Goal: Task Accomplishment & Management: Complete application form

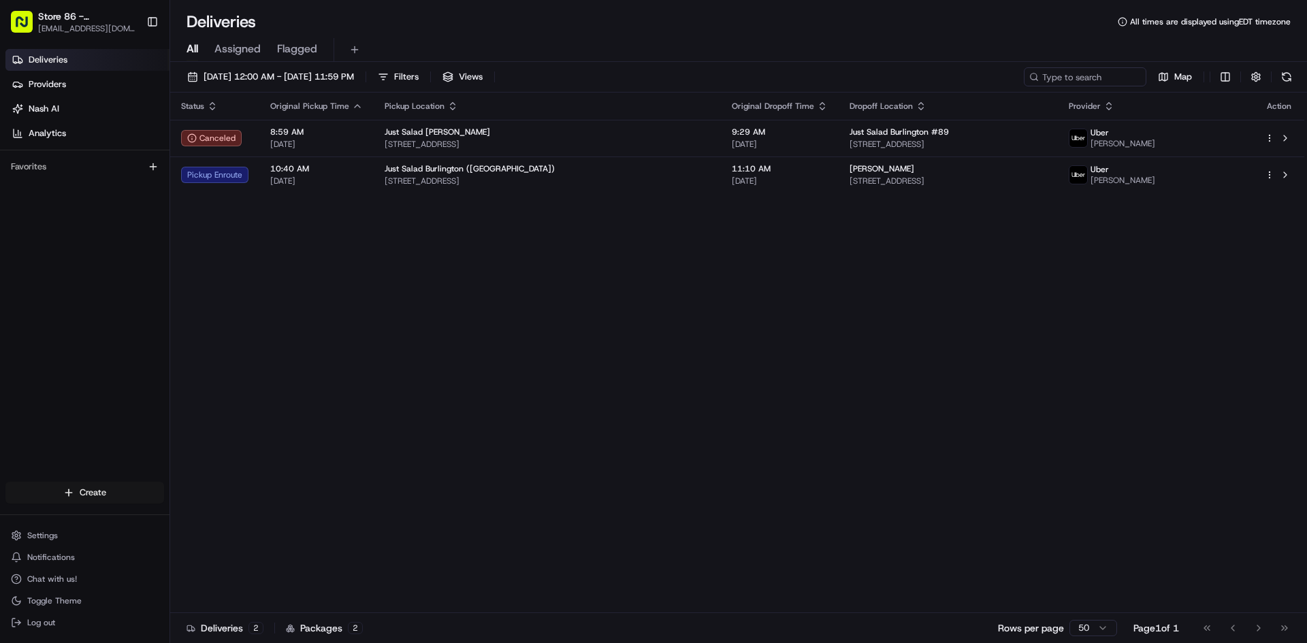
click at [106, 488] on html "Store 86 - [GEOGRAPHIC_DATA] ([GEOGRAPHIC_DATA]) (Just Salad) [EMAIL_ADDRESS][D…" at bounding box center [653, 321] width 1307 height 643
click at [224, 522] on link "Delivery" at bounding box center [246, 518] width 152 height 24
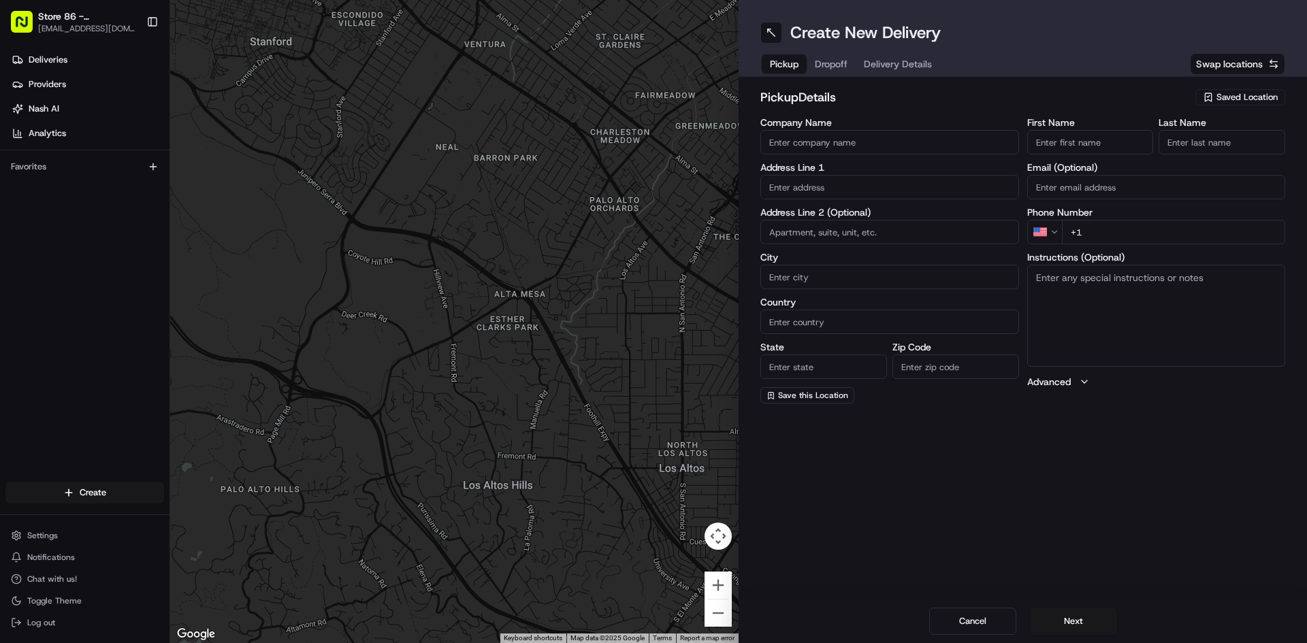
click at [848, 142] on input "Company Name" at bounding box center [889, 142] width 259 height 24
type input "Just Salad [GEOGRAPHIC_DATA]"
type input "[STREET_ADDRESS]"
type input "[GEOGRAPHIC_DATA]"
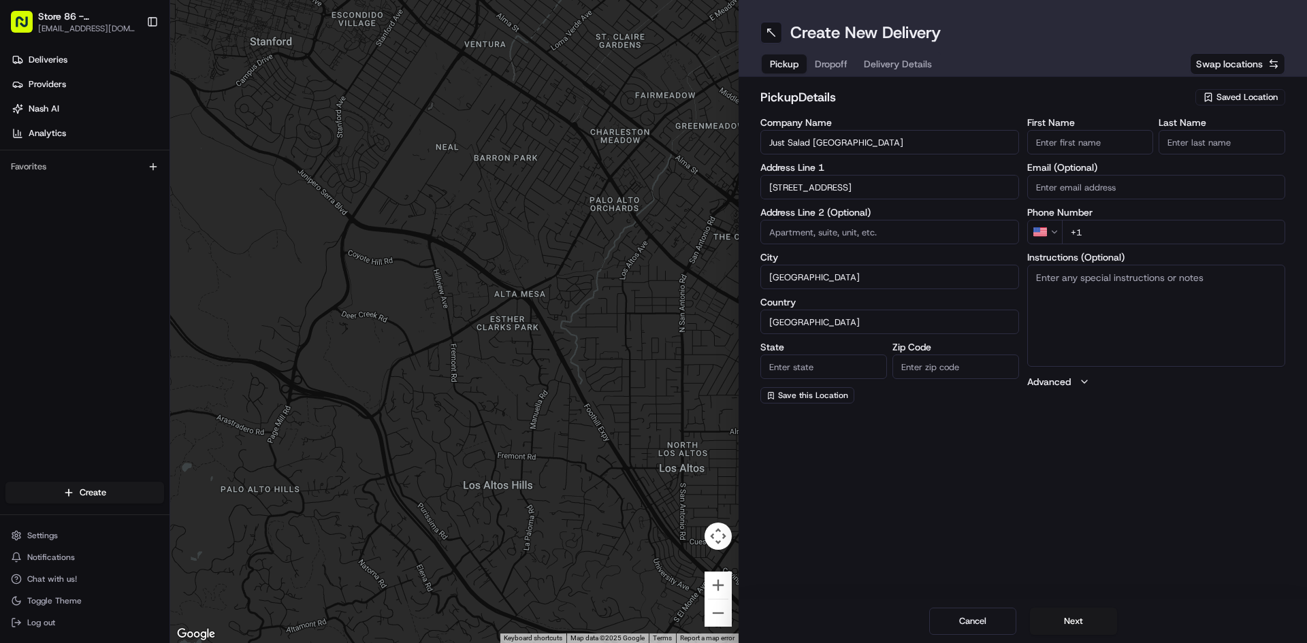
type input "MA"
type input "02110"
type input "Abby"
type input "[PERSON_NAME]"
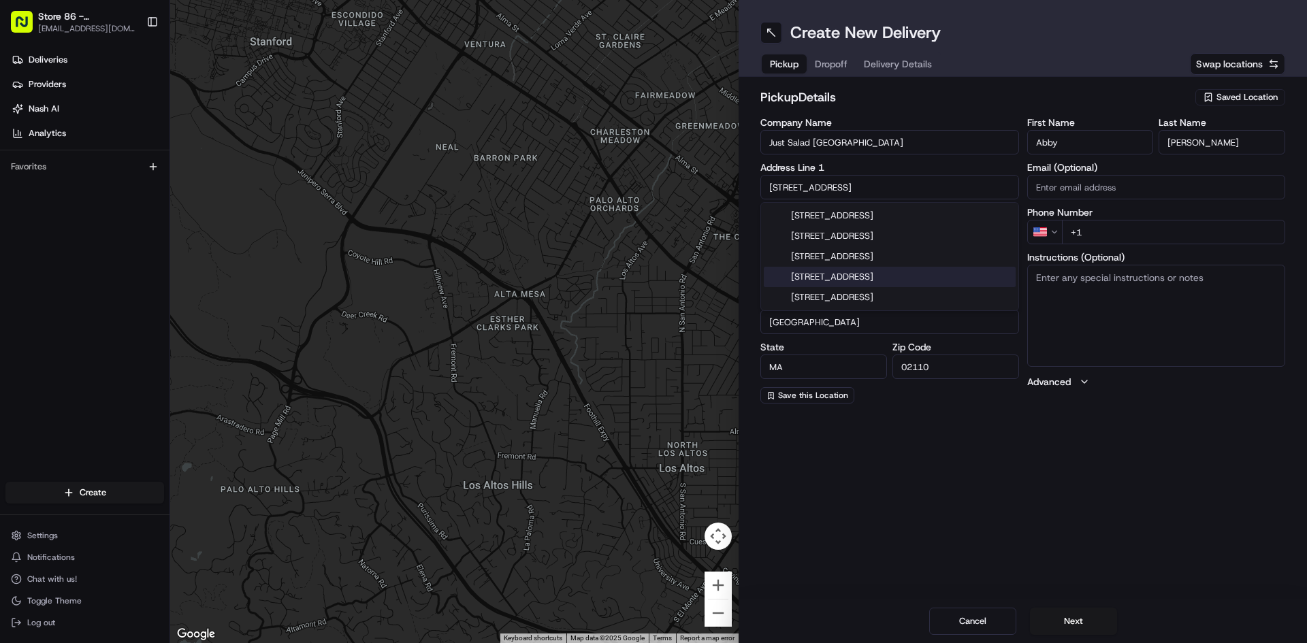
click at [923, 280] on div "[STREET_ADDRESS]" at bounding box center [890, 277] width 252 height 20
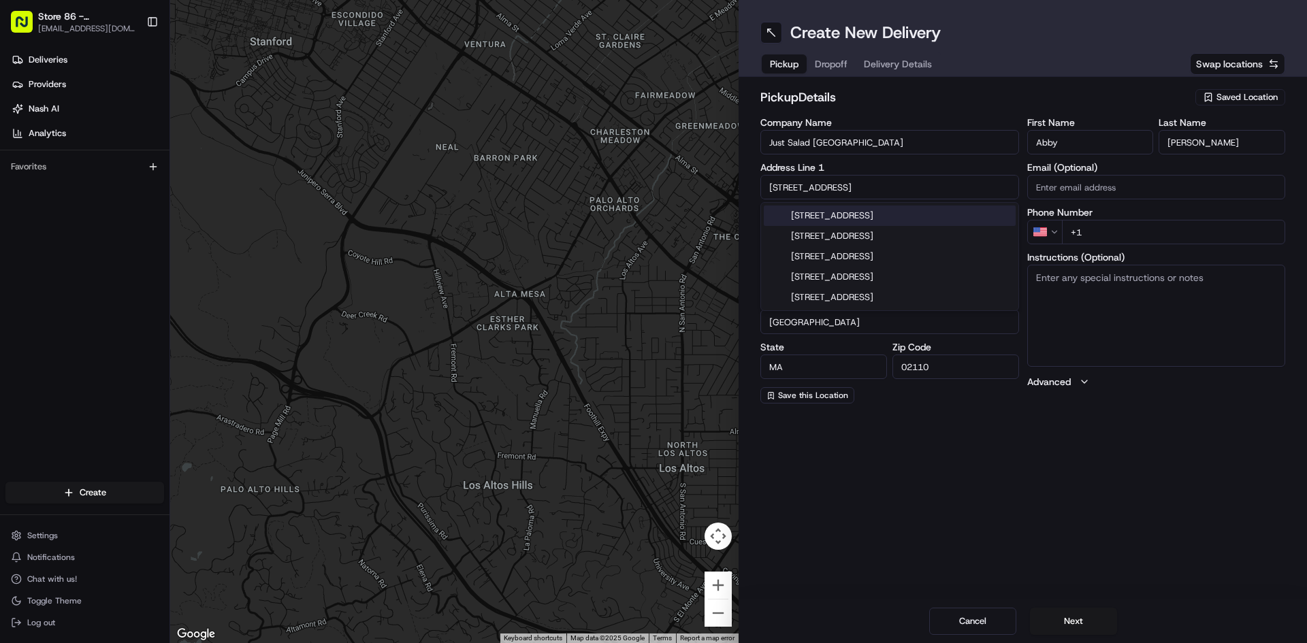
type input "[STREET_ADDRESS]"
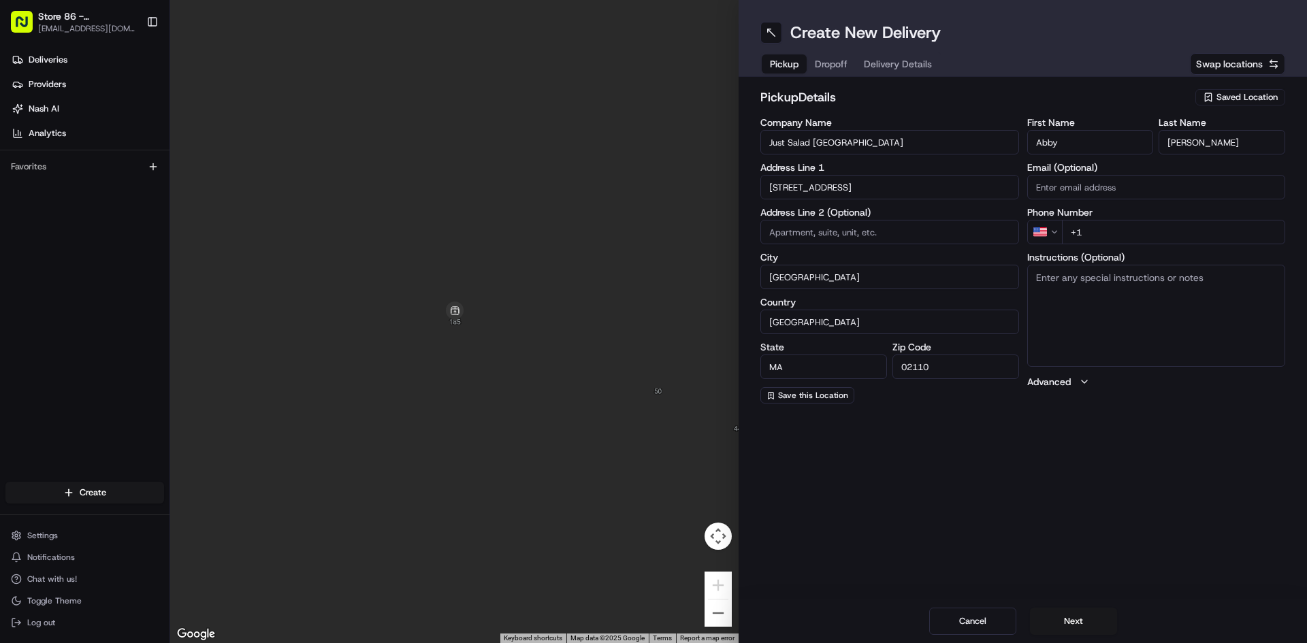
click at [1107, 229] on input "+1" at bounding box center [1174, 232] width 224 height 24
type input "[PHONE_NUMBER]"
click at [1077, 621] on button "Next" at bounding box center [1073, 621] width 87 height 27
click at [849, 127] on div "Company Name" at bounding box center [889, 136] width 259 height 37
click at [849, 142] on input "Company Name" at bounding box center [889, 142] width 259 height 24
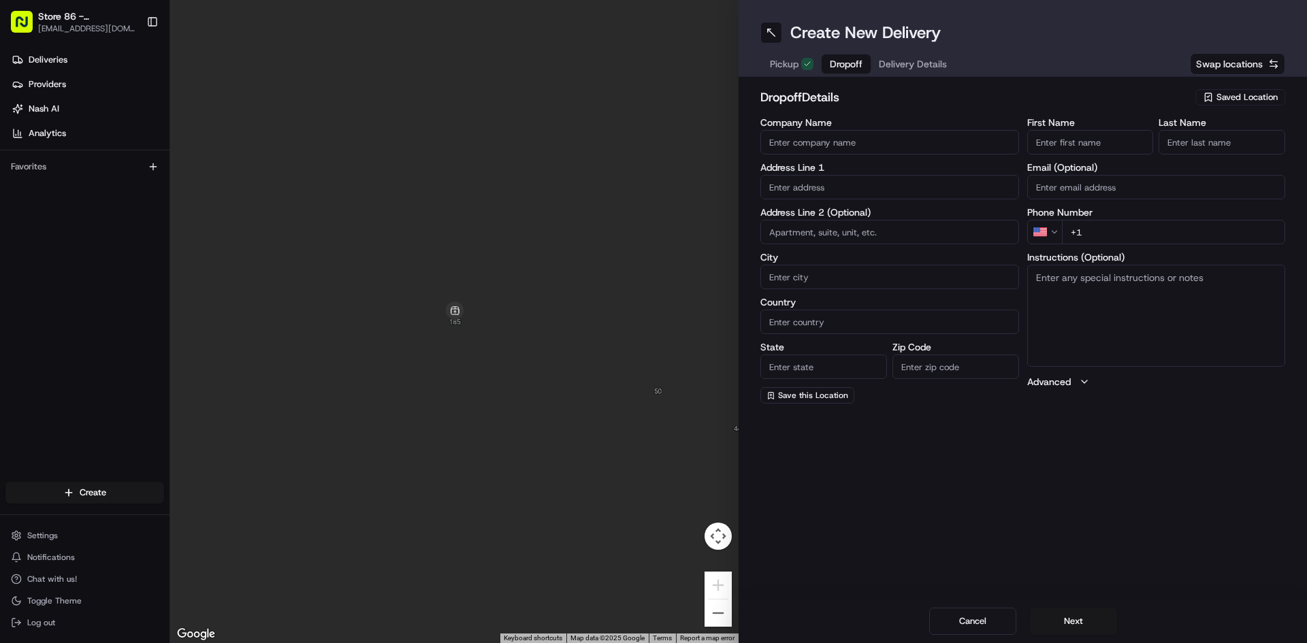
type input "Just Salad Burlington #86"
type input "[STREET_ADDRESS]"
type input "[GEOGRAPHIC_DATA]"
type input "MA"
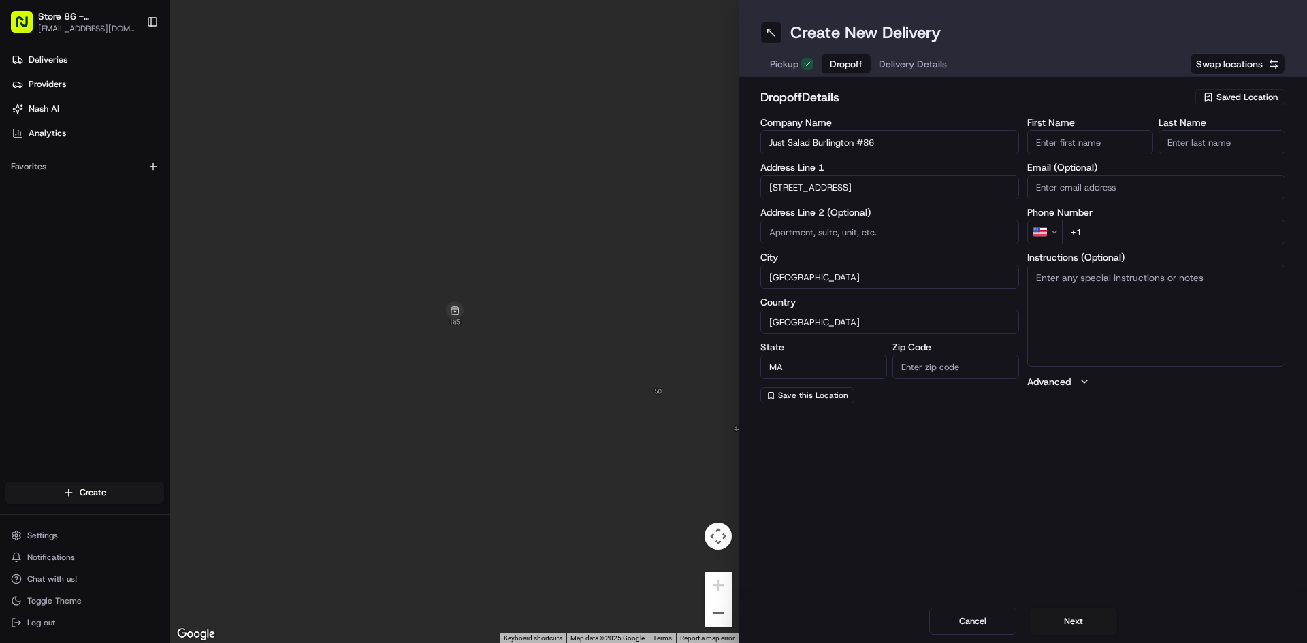
type input "01803"
type input "[PERSON_NAME]"
click at [1154, 244] on input "+1" at bounding box center [1174, 232] width 224 height 24
click at [1156, 240] on input "+1" at bounding box center [1174, 232] width 224 height 24
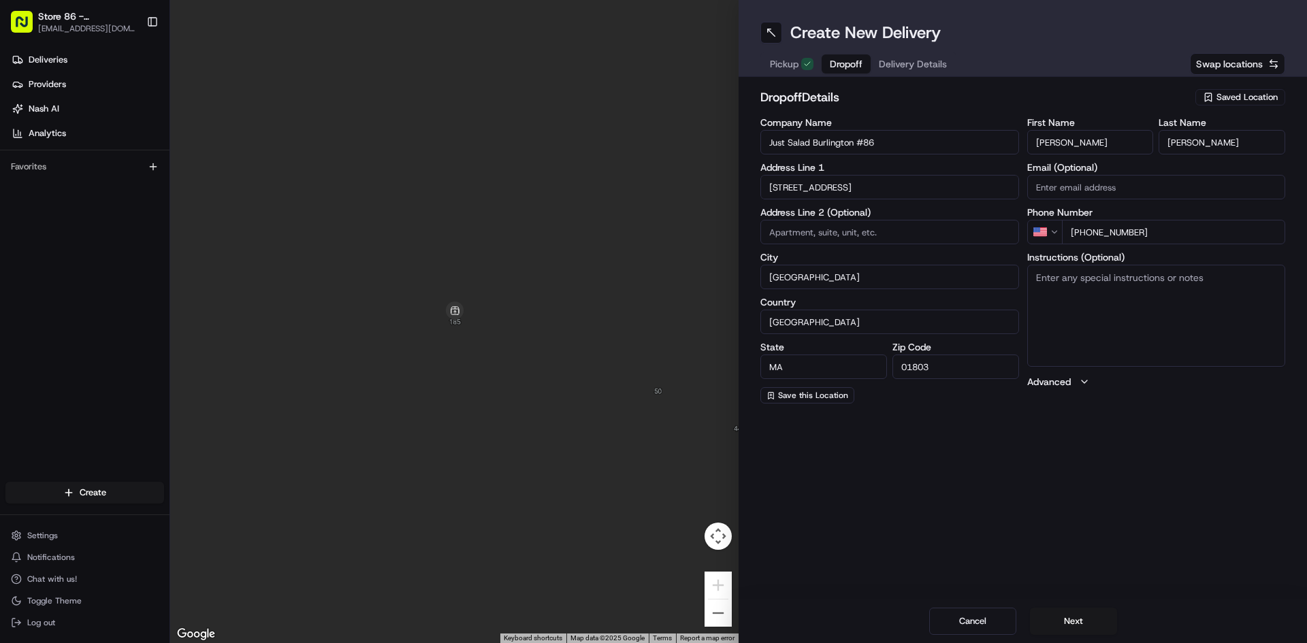
type input "[PHONE_NUMBER]"
click at [1066, 607] on div "Cancel Next" at bounding box center [1022, 622] width 568 height 44
click at [1066, 612] on button "Next" at bounding box center [1073, 621] width 87 height 27
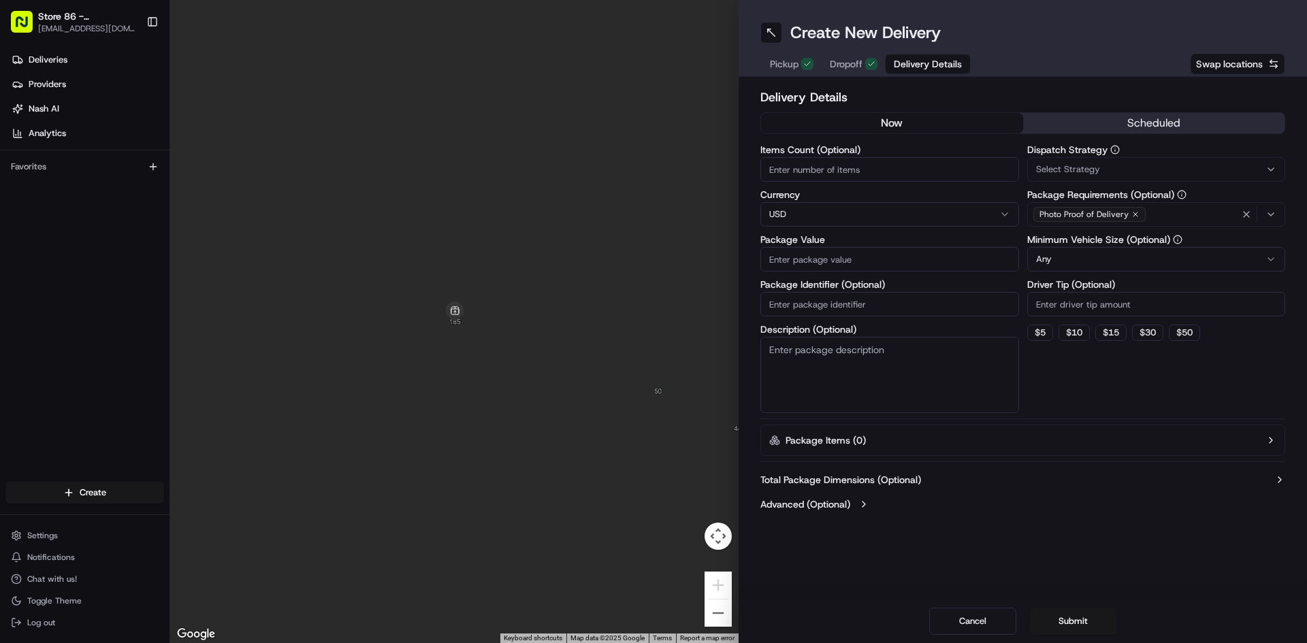
click at [881, 176] on input "Items Count (Optional)" at bounding box center [889, 169] width 259 height 24
type input "2"
click at [862, 254] on input "Package Value" at bounding box center [889, 259] width 259 height 24
type input "300"
click at [1109, 333] on button "$ 15" at bounding box center [1110, 333] width 31 height 16
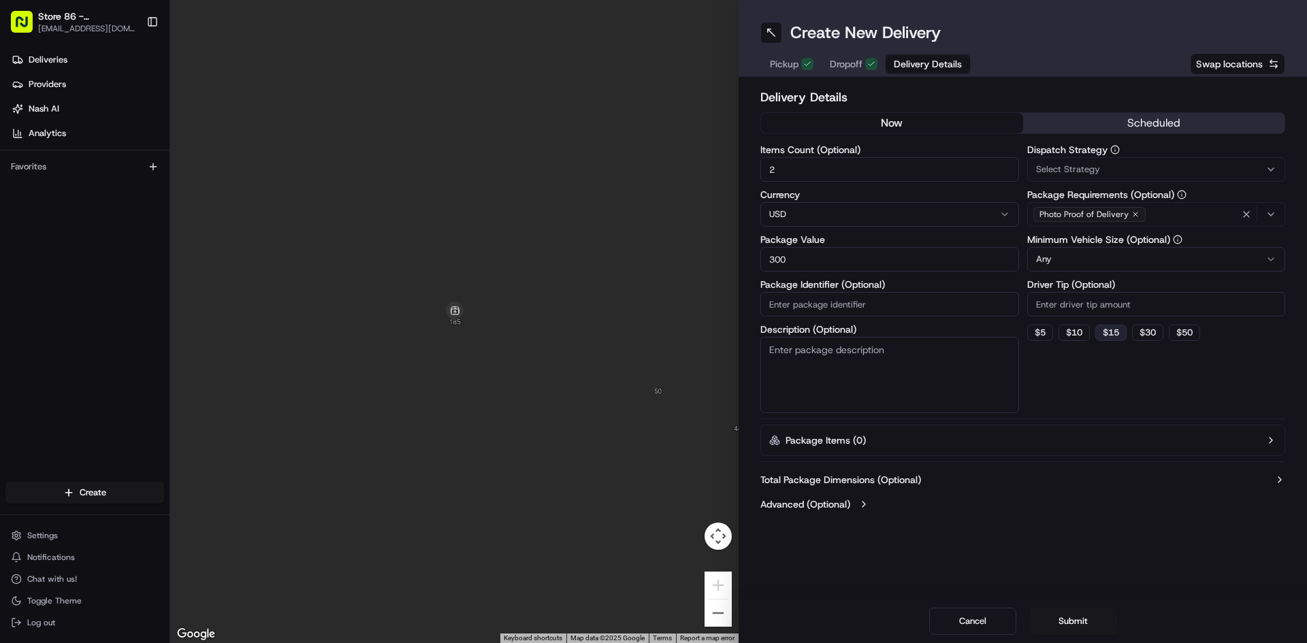
type input "15"
click at [1062, 617] on button "Submit" at bounding box center [1073, 621] width 87 height 27
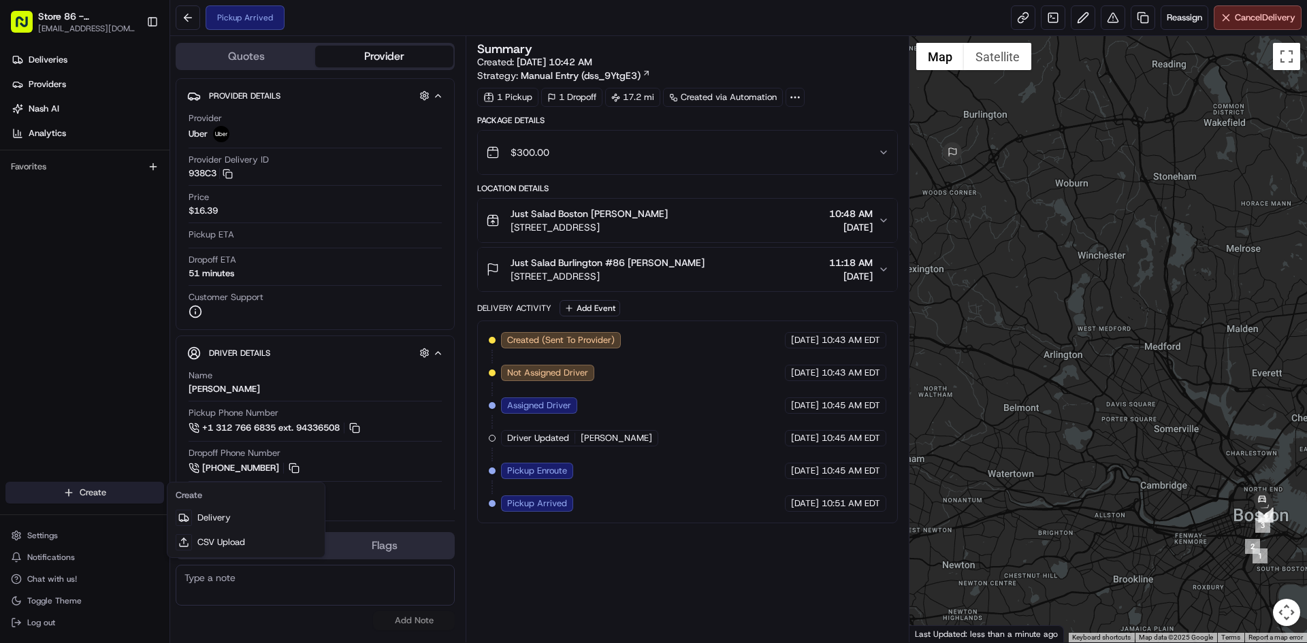
click at [99, 492] on html "Store 86 - [GEOGRAPHIC_DATA] ([GEOGRAPHIC_DATA]) (Just Salad) [EMAIL_ADDRESS][D…" at bounding box center [653, 321] width 1307 height 643
click at [201, 514] on link "Delivery" at bounding box center [246, 518] width 152 height 24
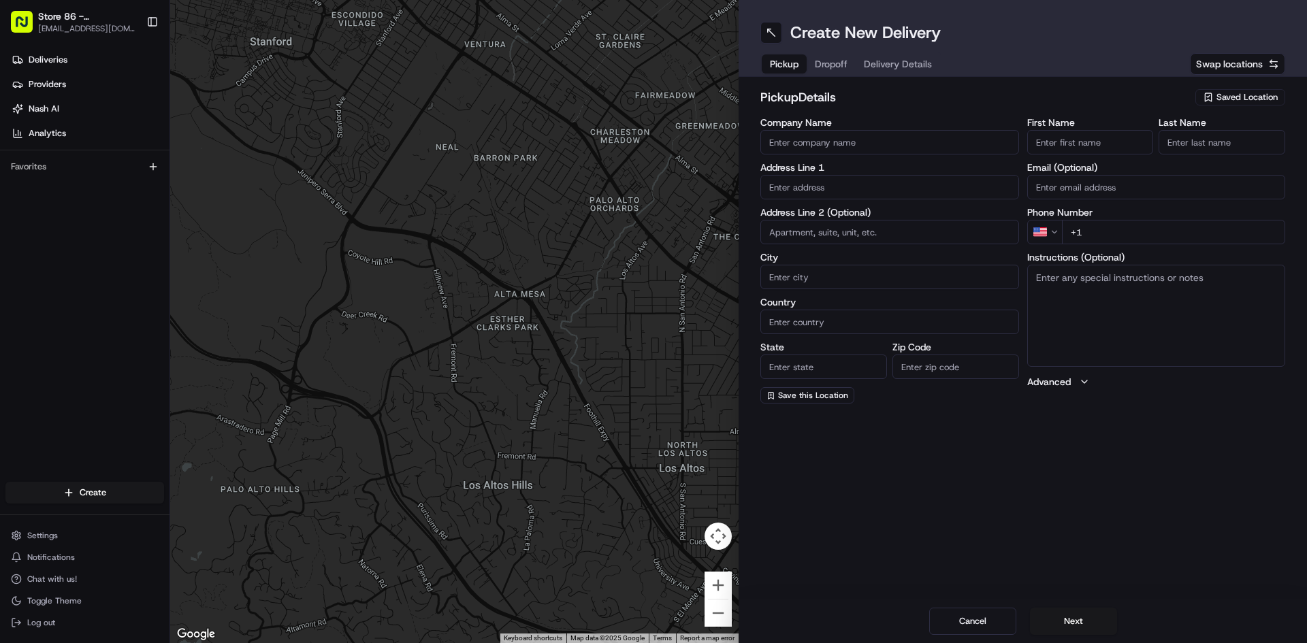
click at [830, 147] on input "Company Name" at bounding box center [889, 142] width 259 height 24
type input "Just Salad Burlington #86"
type input "[STREET_ADDRESS]"
type input "[GEOGRAPHIC_DATA]"
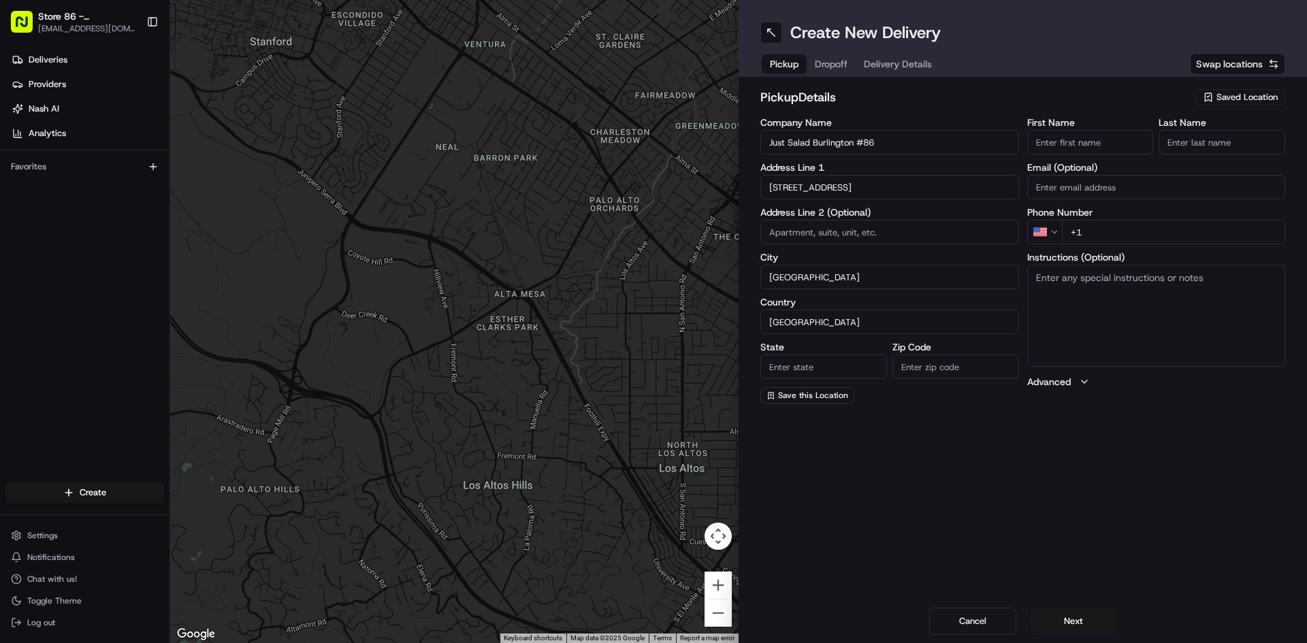
type input "MA"
type input "01803"
type input "[PERSON_NAME]"
click at [1057, 619] on button "Next" at bounding box center [1073, 621] width 87 height 27
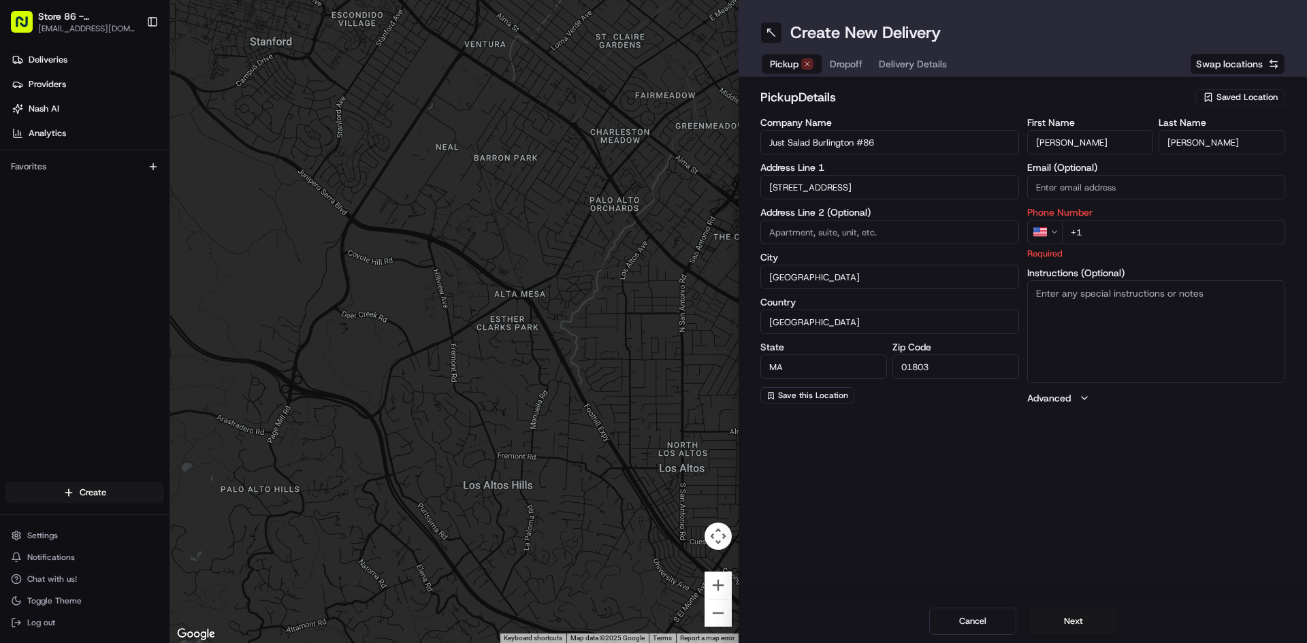
click at [1109, 240] on input "+1" at bounding box center [1174, 232] width 224 height 24
type input "[PHONE_NUMBER]"
click at [1122, 538] on div "Create New Delivery Pickup Dropoff Delivery Details Swap locations pickup Detai…" at bounding box center [1022, 321] width 568 height 643
click at [1048, 610] on button "Next" at bounding box center [1073, 621] width 87 height 27
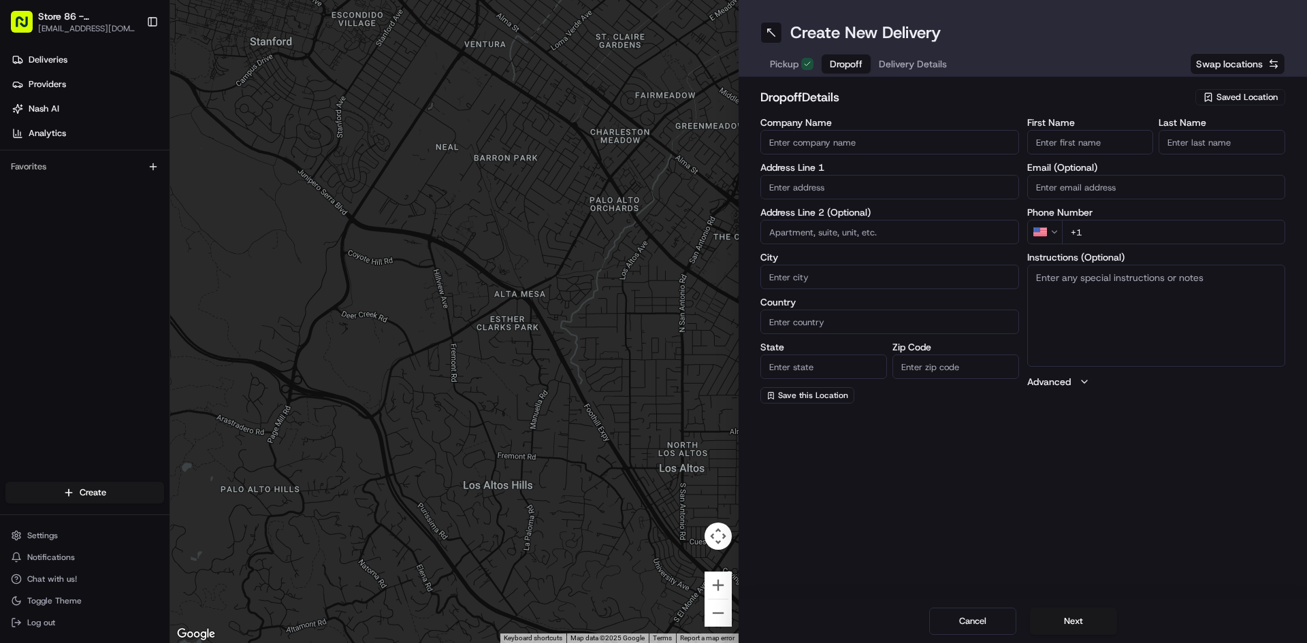
click at [811, 151] on input "Company Name" at bounding box center [889, 142] width 259 height 24
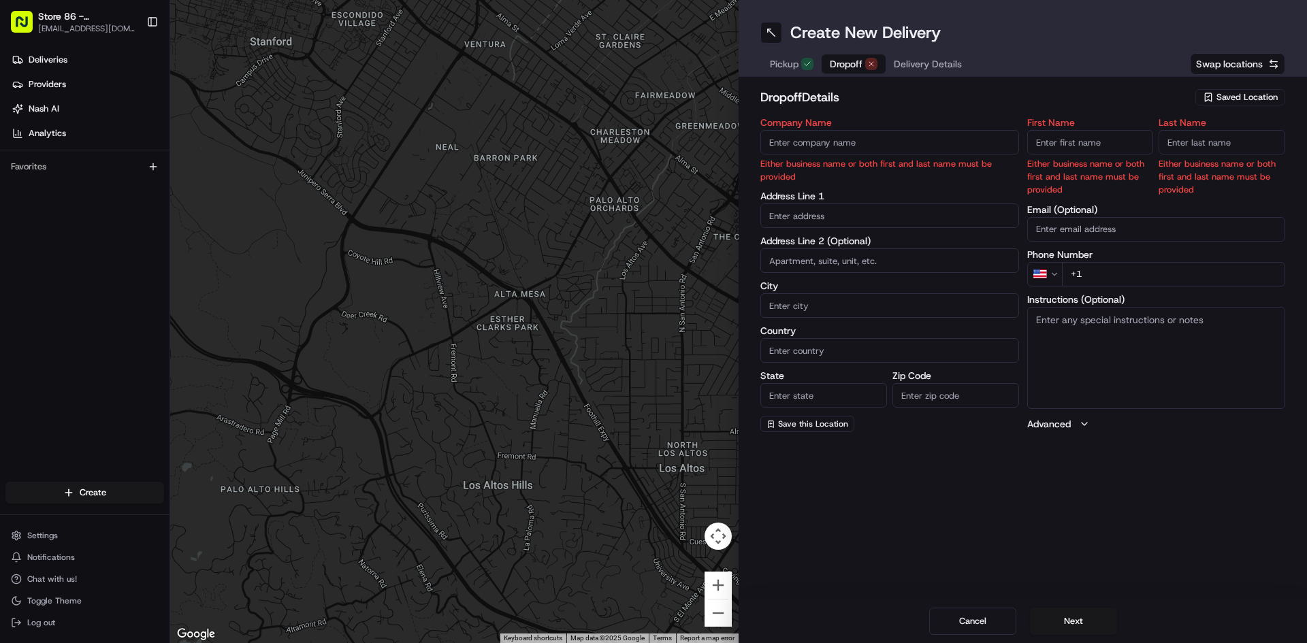
click at [832, 212] on input "text" at bounding box center [889, 215] width 259 height 24
type input "65 blue sk"
drag, startPoint x: 834, startPoint y: 213, endPoint x: 730, endPoint y: 212, distance: 104.1
click at [730, 212] on div "← Move left → Move right ↑ Move up ↓ Move down + Zoom in - Zoom out Home Jump l…" at bounding box center [738, 321] width 1137 height 643
paste input "[STREET_ADDRESS]"
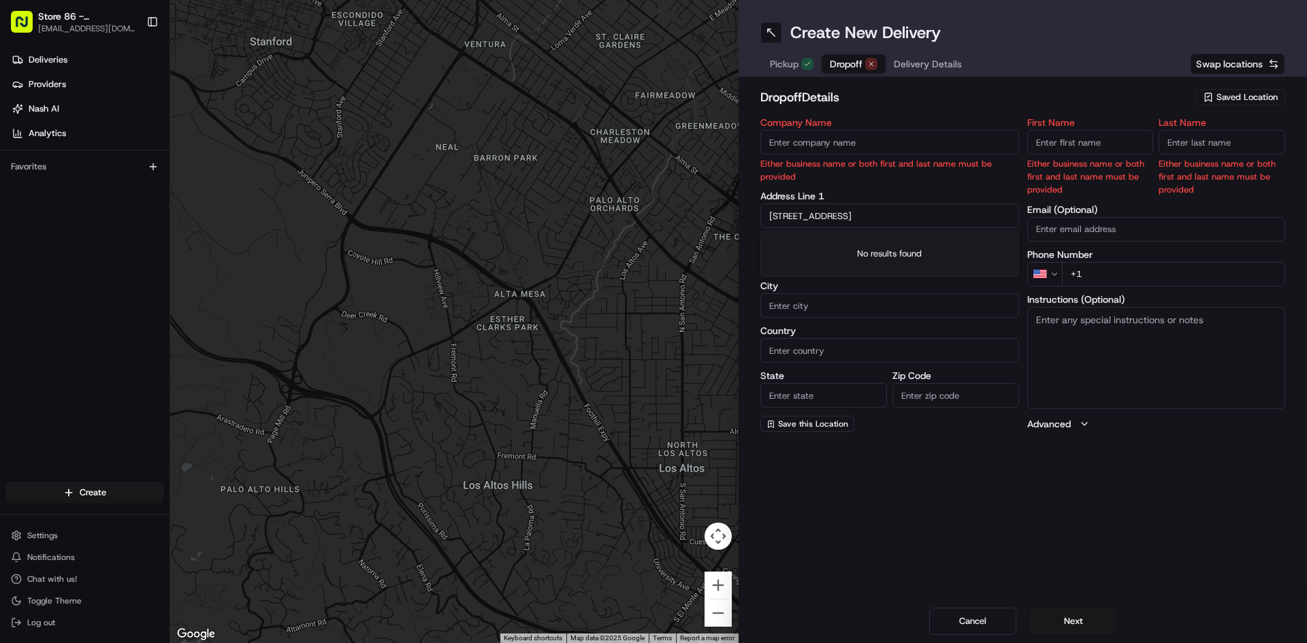
click at [953, 210] on input "[STREET_ADDRESS]" at bounding box center [889, 215] width 259 height 24
drag, startPoint x: 953, startPoint y: 211, endPoint x: 900, endPoint y: 216, distance: 53.4
click at [900, 216] on input "[STREET_ADDRESS]" at bounding box center [889, 215] width 259 height 24
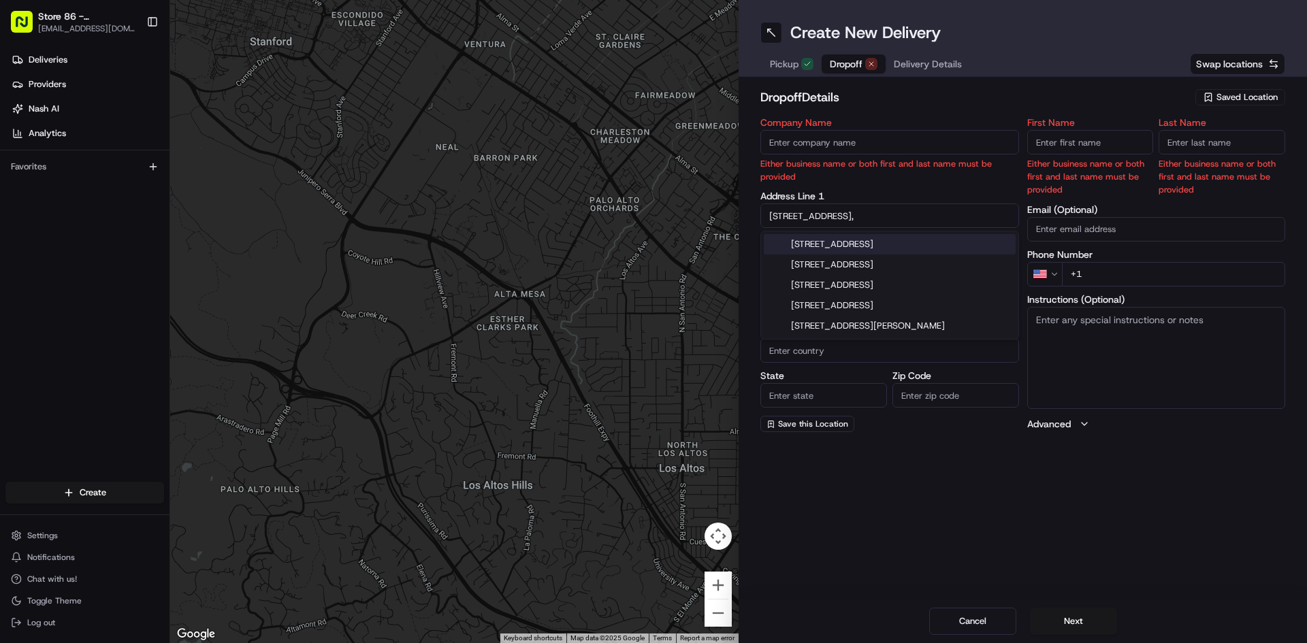
type input "65 Blue Sky Dr"
drag, startPoint x: 853, startPoint y: 216, endPoint x: 688, endPoint y: 204, distance: 165.8
click at [688, 205] on div "← Move left → Move right ↑ Move up ↓ Move down + Zoom in - Zoom out Home Jump l…" at bounding box center [738, 321] width 1137 height 643
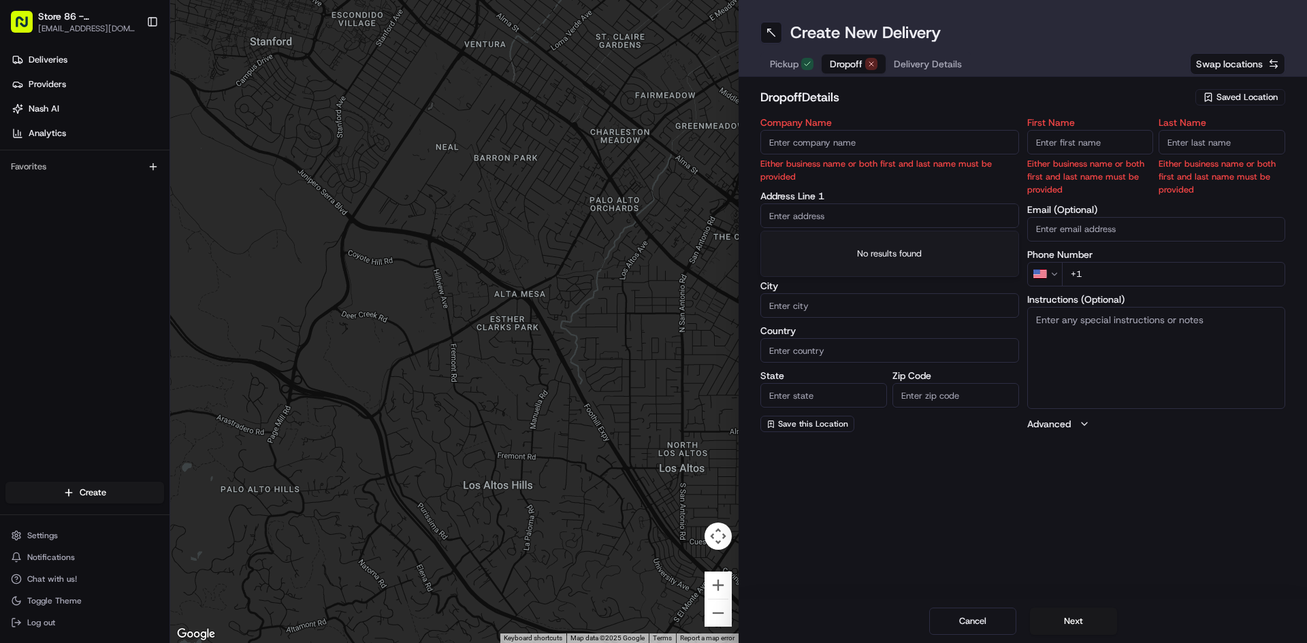
click at [536, 312] on div at bounding box center [454, 321] width 568 height 643
click at [1088, 612] on button "Next" at bounding box center [1073, 621] width 87 height 27
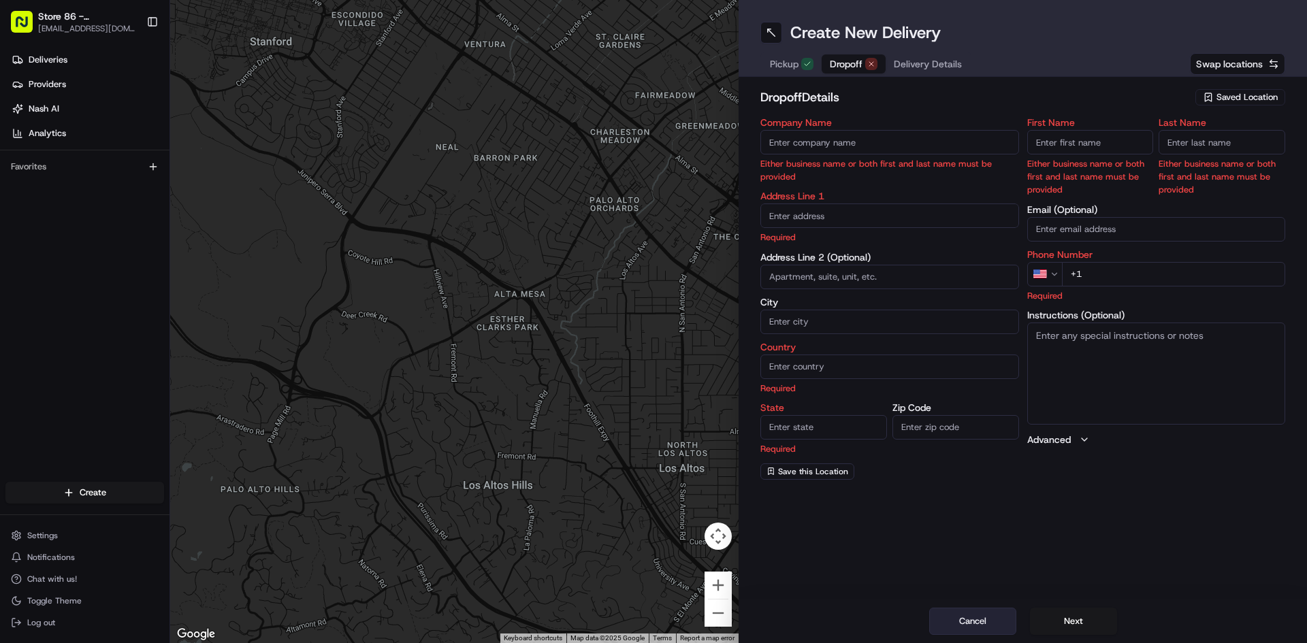
click at [958, 619] on button "Cancel" at bounding box center [972, 621] width 87 height 27
